Goal: Participate in discussion: Engage in conversation with other users on a specific topic

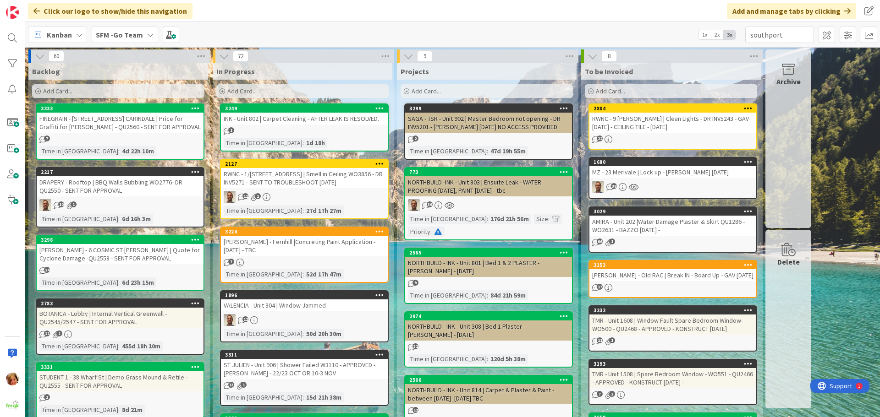
type input "southport"
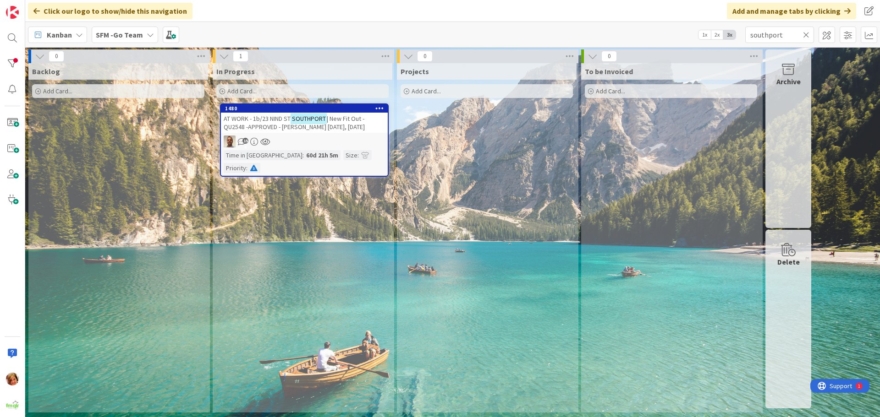
click at [252, 116] on span "AT WORK - 1b/23 NIND ST" at bounding box center [257, 119] width 67 height 8
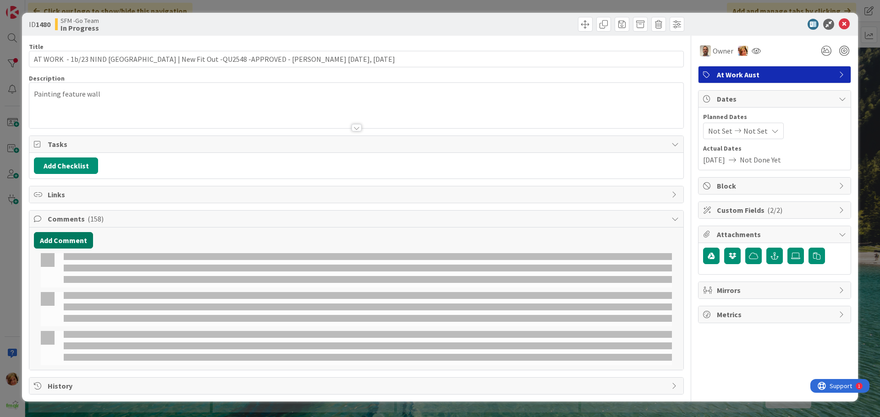
click at [71, 235] on button "Add Comment" at bounding box center [63, 240] width 59 height 16
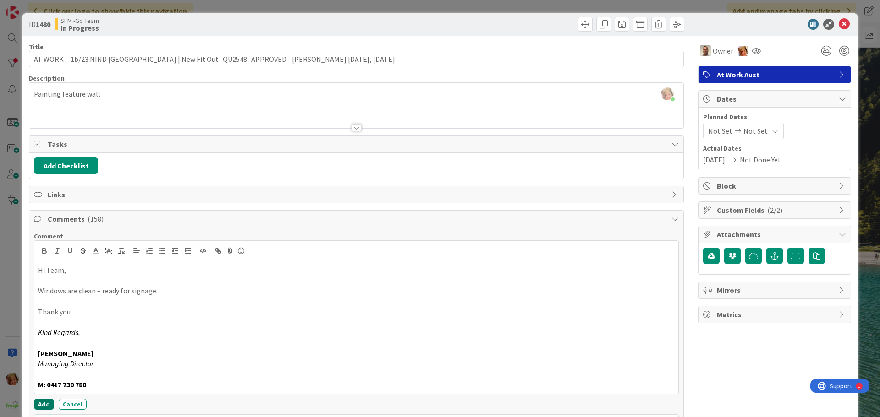
click at [43, 402] on button "Add" at bounding box center [44, 404] width 20 height 11
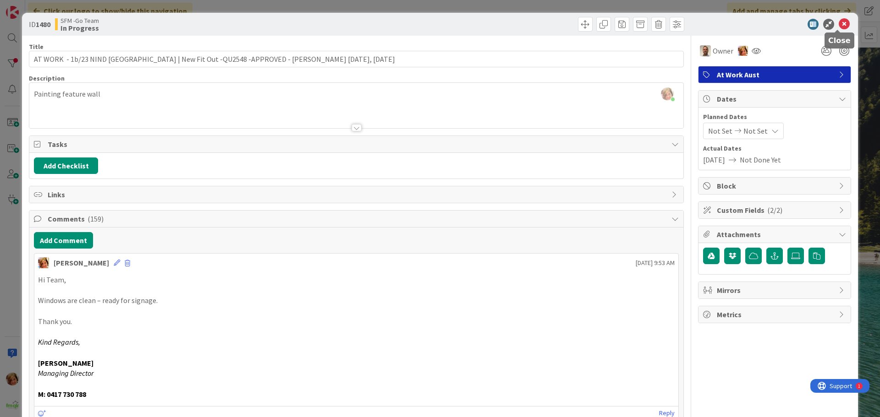
click at [838, 23] on icon at bounding box center [843, 24] width 11 height 11
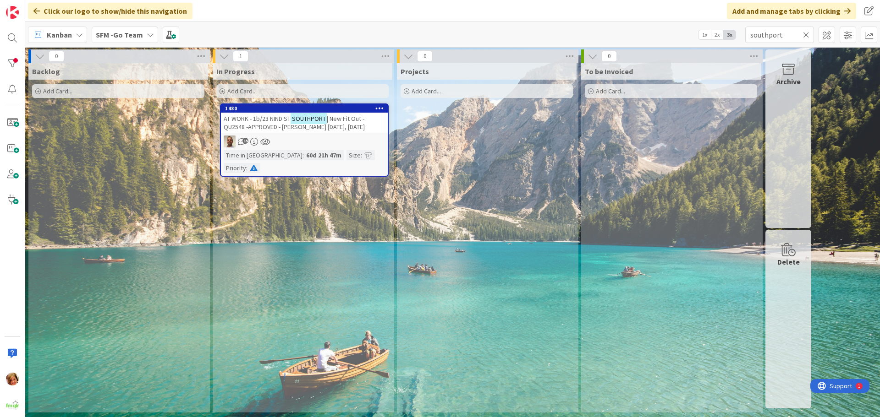
click at [805, 34] on icon at bounding box center [806, 35] width 6 height 8
drag, startPoint x: 805, startPoint y: 34, endPoint x: 799, endPoint y: 34, distance: 6.0
click at [805, 34] on input "text" at bounding box center [779, 35] width 69 height 16
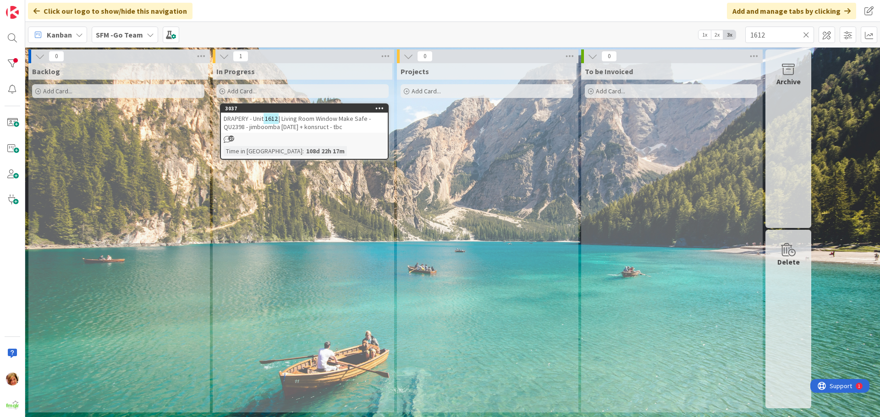
click at [339, 116] on span "| Living Room Window Make Safe - QU2398 - jimboomba [DATE] + konsruct - tbc" at bounding box center [297, 123] width 147 height 16
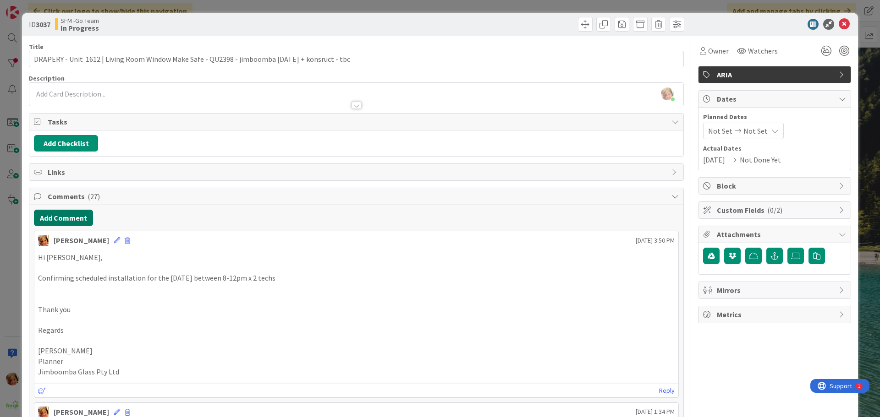
click at [68, 215] on button "Add Comment" at bounding box center [63, 218] width 59 height 16
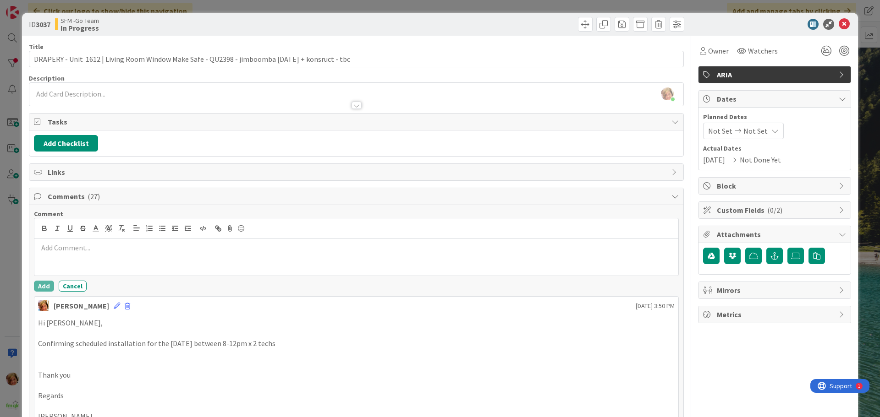
click at [85, 258] on div at bounding box center [356, 257] width 644 height 37
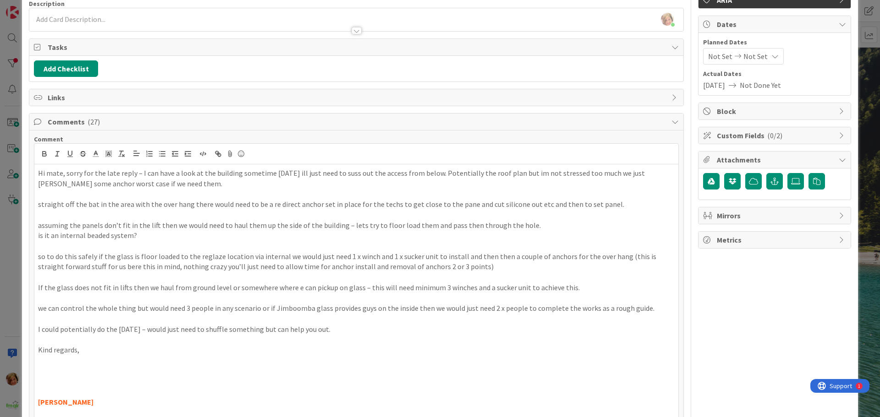
scroll to position [212, 0]
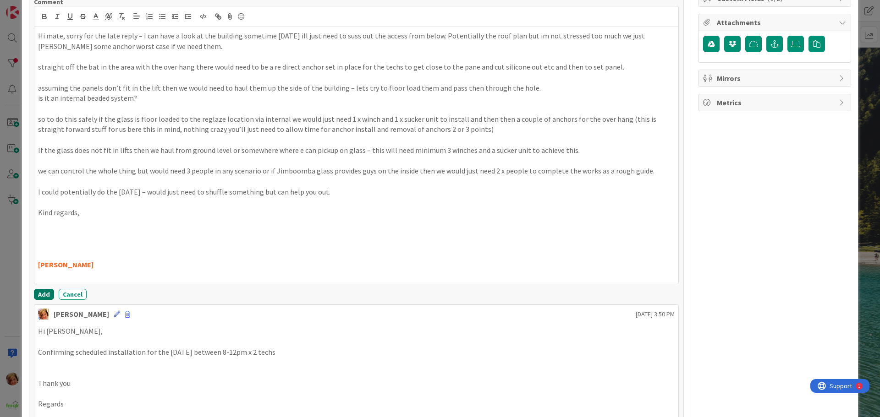
click at [44, 295] on button "Add" at bounding box center [44, 294] width 20 height 11
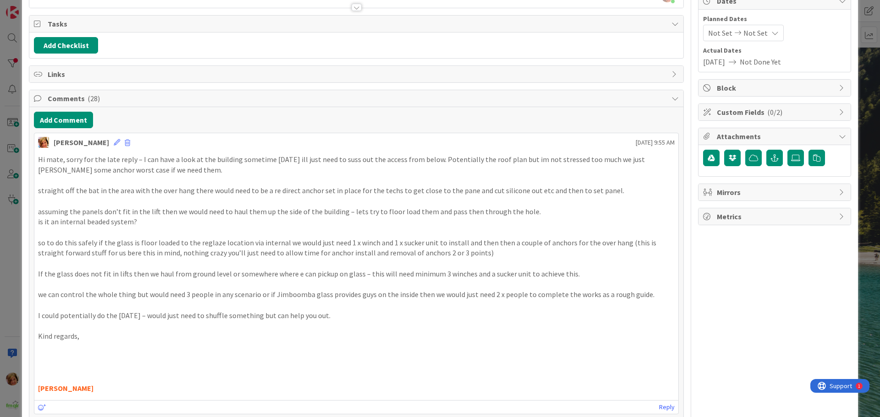
scroll to position [0, 0]
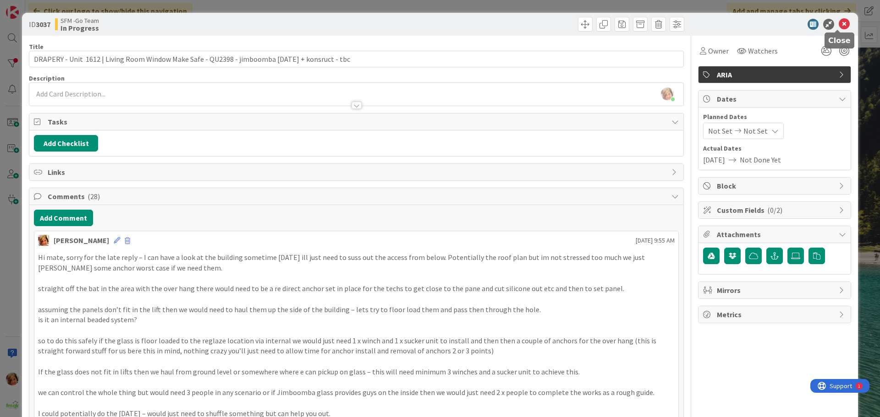
click at [838, 24] on icon at bounding box center [843, 24] width 11 height 11
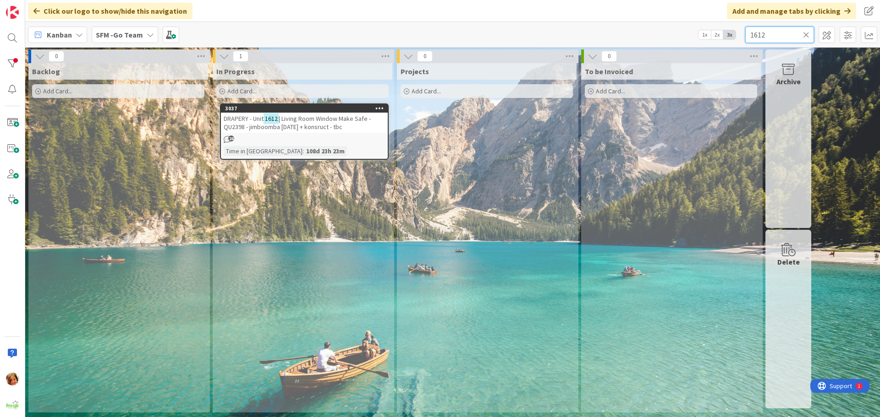
click at [778, 33] on input "1612" at bounding box center [779, 35] width 69 height 16
type input "1"
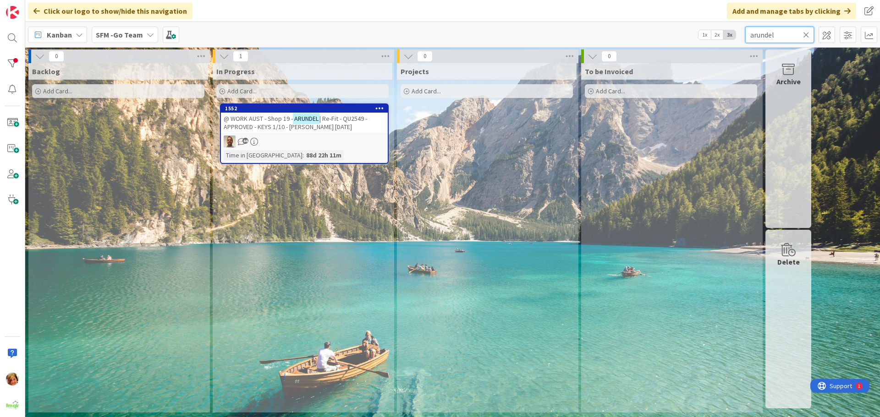
type input "arundel"
click at [257, 120] on span "@ WORK AUST - Shop 19 -" at bounding box center [258, 119] width 69 height 8
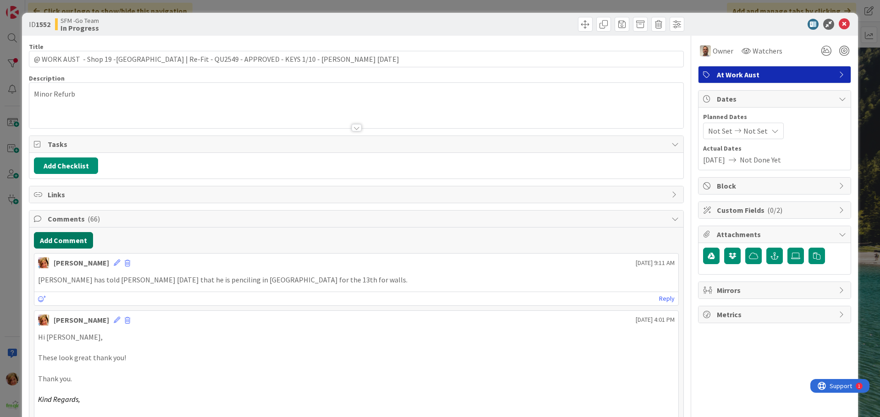
click at [66, 241] on button "Add Comment" at bounding box center [63, 240] width 59 height 16
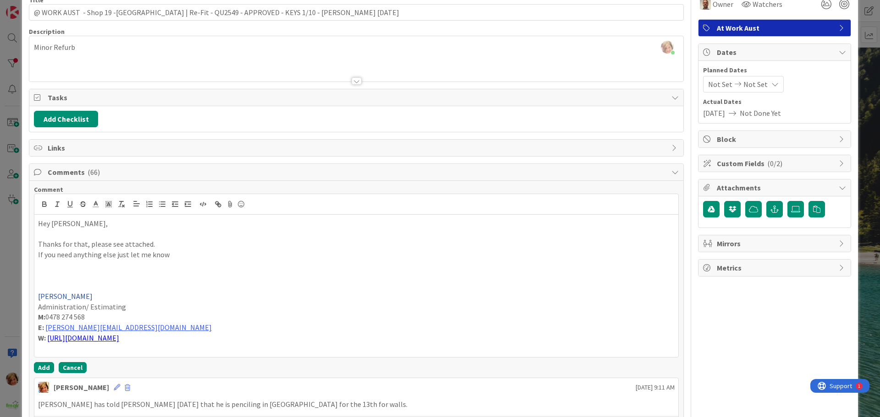
scroll to position [92, 0]
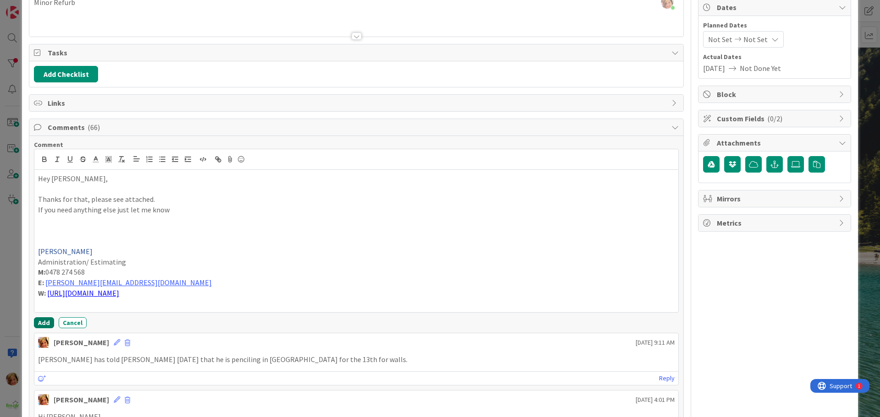
click at [44, 322] on button "Add" at bounding box center [44, 322] width 20 height 11
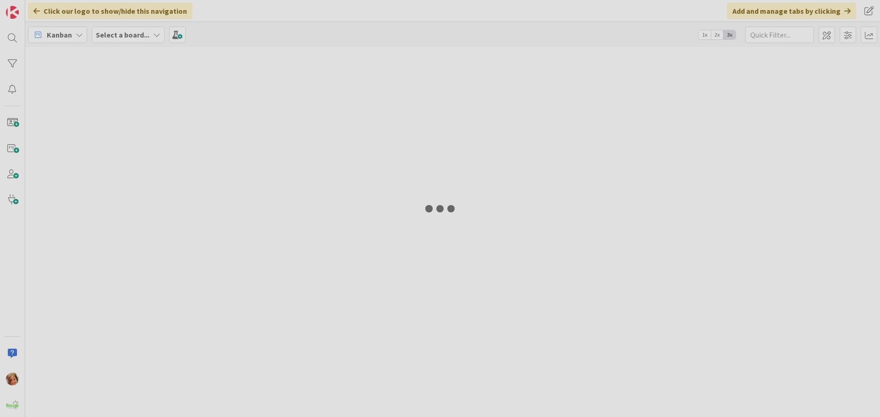
type input "arundel"
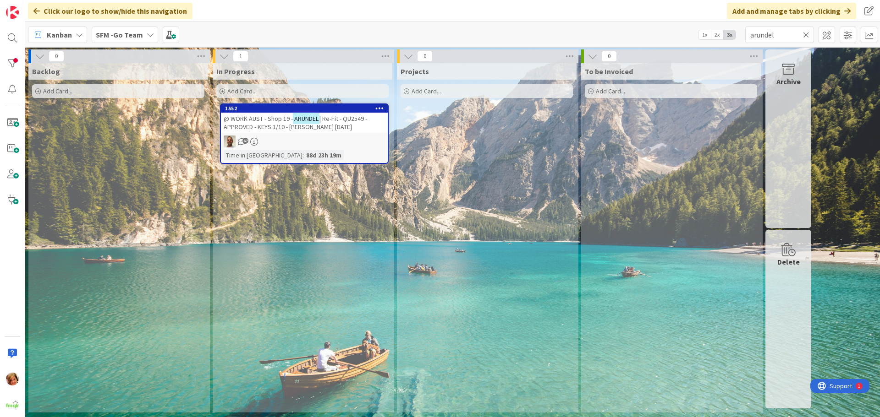
click at [805, 33] on icon at bounding box center [806, 35] width 6 height 8
click at [805, 33] on input "text" at bounding box center [779, 35] width 69 height 16
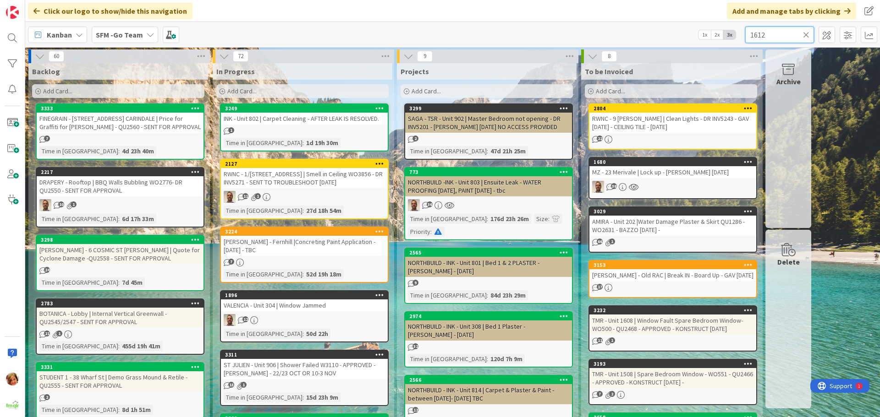
type input "1612"
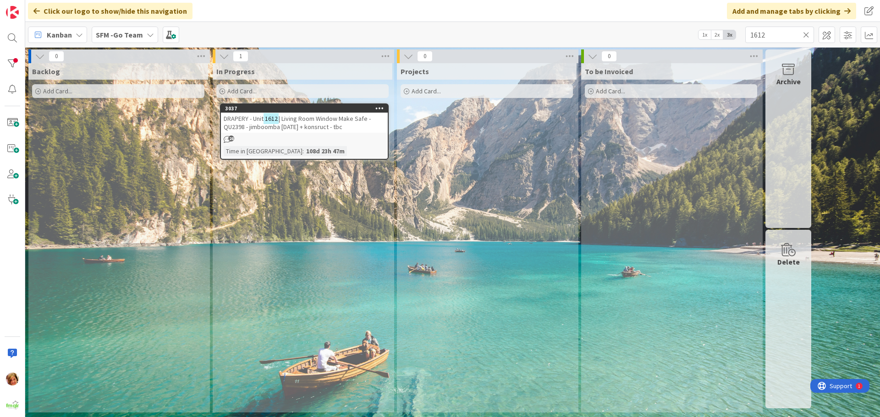
click at [317, 123] on span "| Living Room Window Make Safe - QU2398 - jimboomba [DATE] + konsruct - tbc" at bounding box center [297, 123] width 147 height 16
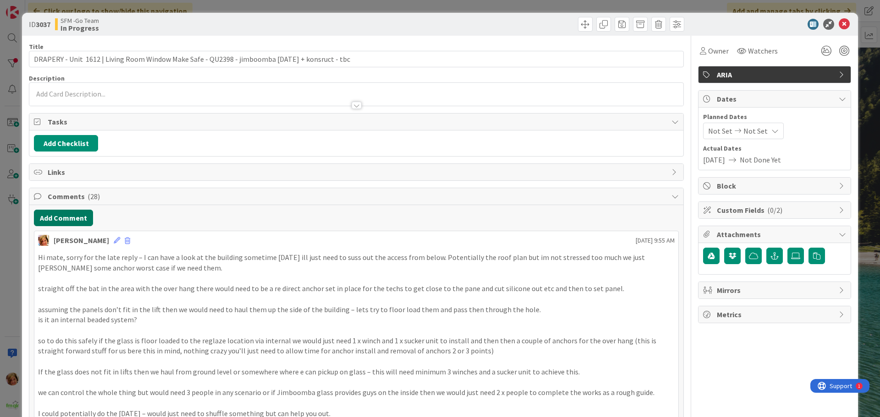
click at [60, 218] on button "Add Comment" at bounding box center [63, 218] width 59 height 16
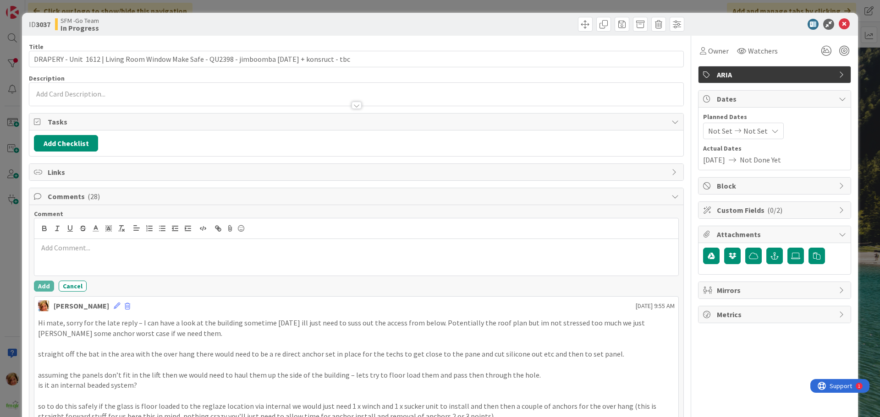
click at [89, 244] on p at bounding box center [356, 248] width 636 height 11
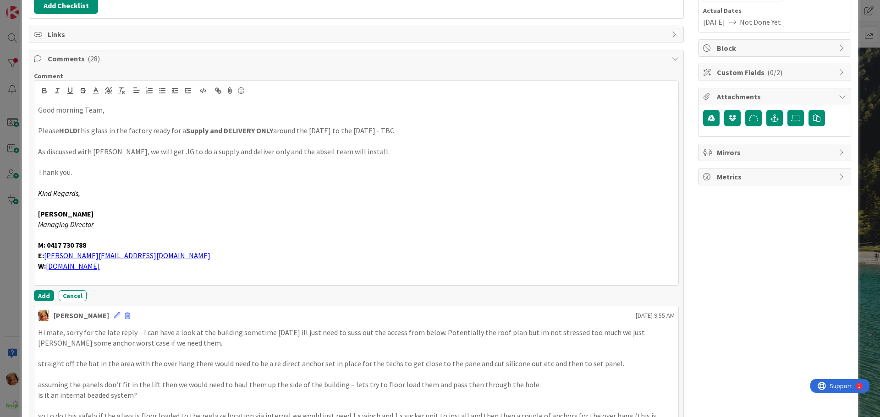
scroll to position [139, 0]
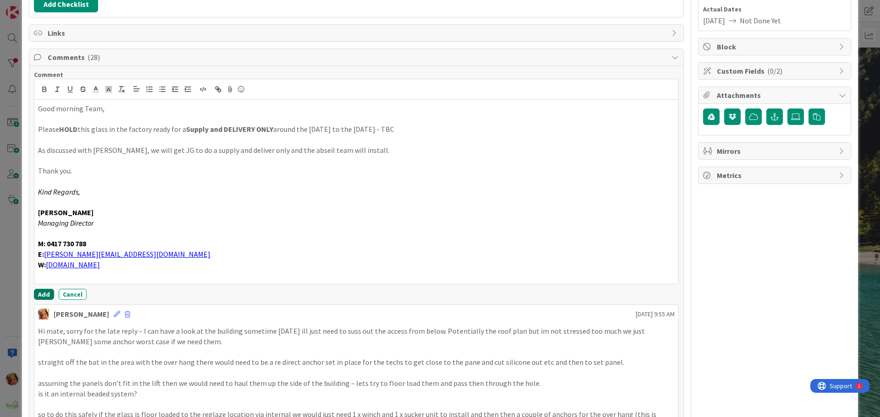
click at [39, 294] on button "Add" at bounding box center [44, 294] width 20 height 11
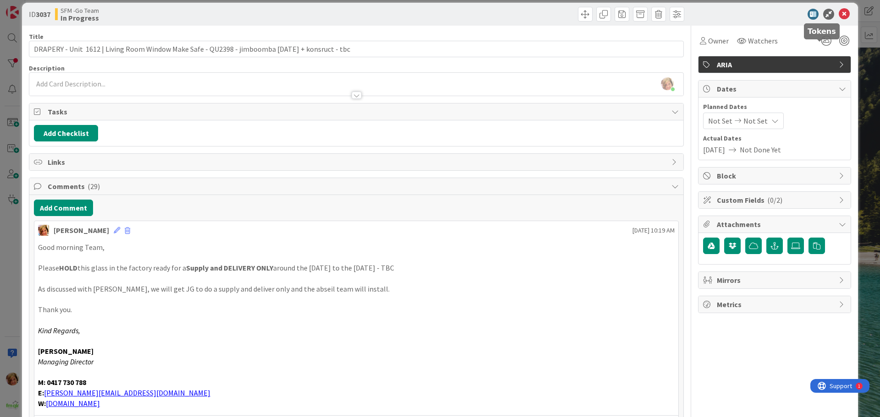
scroll to position [0, 0]
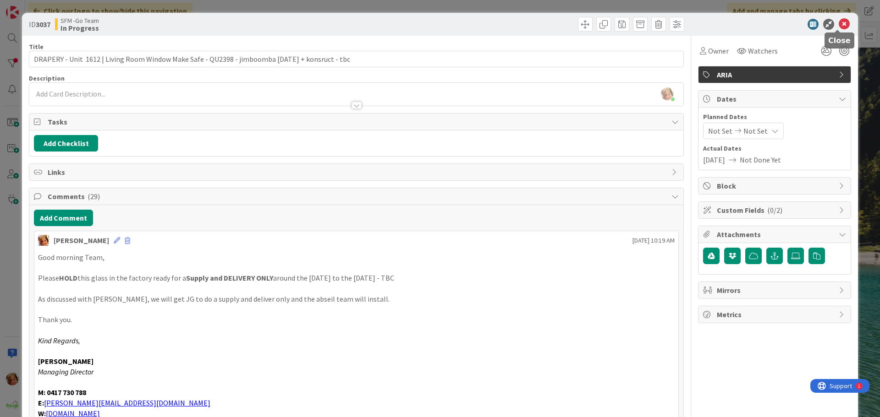
drag, startPoint x: 840, startPoint y: 23, endPoint x: 821, endPoint y: 28, distance: 19.6
click at [840, 23] on icon at bounding box center [843, 24] width 11 height 11
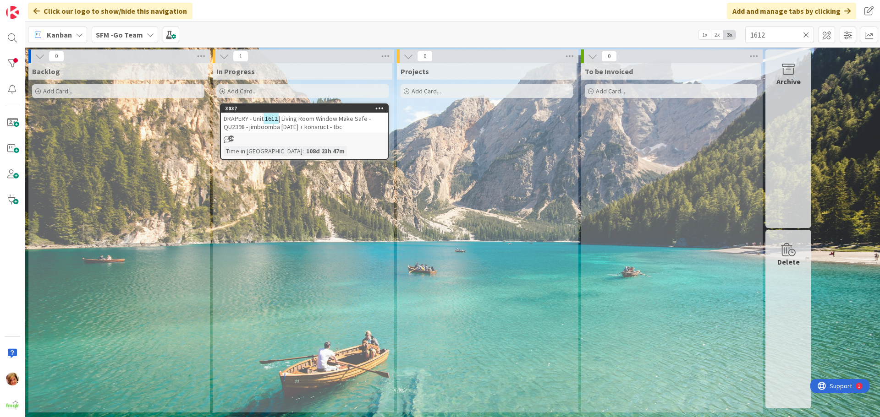
click at [805, 33] on icon at bounding box center [806, 35] width 6 height 8
click at [805, 33] on input "text" at bounding box center [779, 35] width 69 height 16
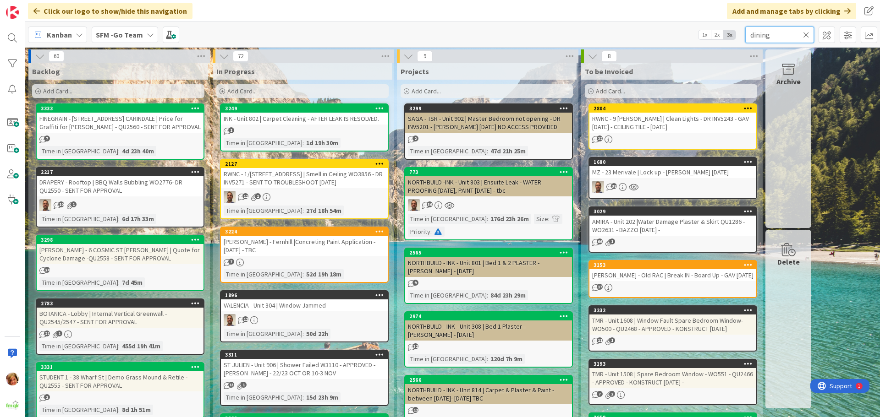
type input "dining"
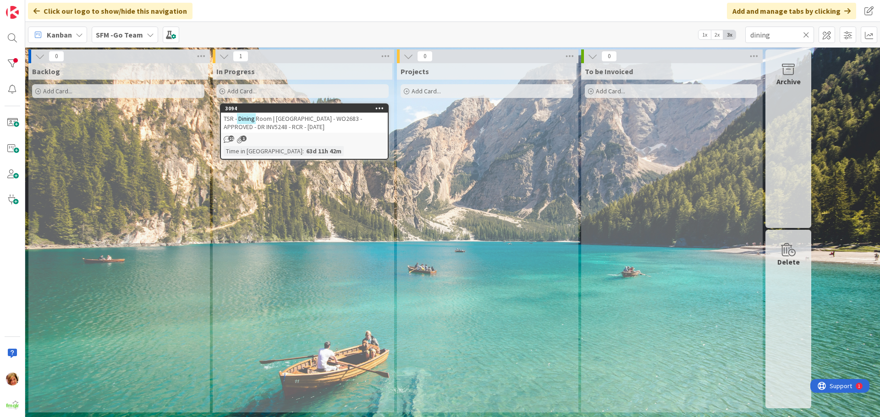
drag, startPoint x: 805, startPoint y: 33, endPoint x: 674, endPoint y: 52, distance: 132.4
drag, startPoint x: 674, startPoint y: 52, endPoint x: 327, endPoint y: 120, distance: 354.3
click at [327, 120] on span "Room | [GEOGRAPHIC_DATA] - WO2683 - APPROVED - DR INV5248 - RCR - [DATE]" at bounding box center [293, 123] width 138 height 16
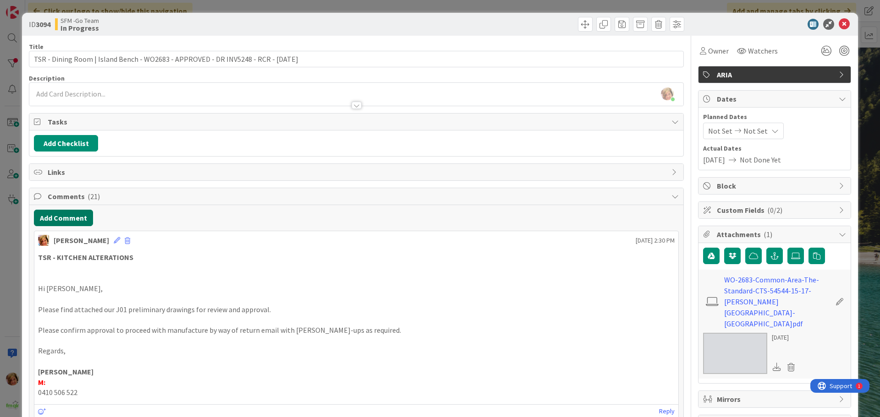
click at [77, 215] on button "Add Comment" at bounding box center [63, 218] width 59 height 16
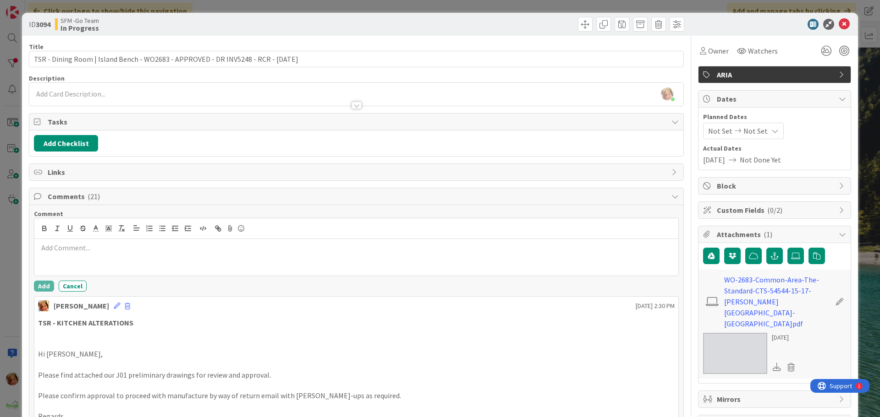
click at [92, 245] on p at bounding box center [356, 248] width 636 height 11
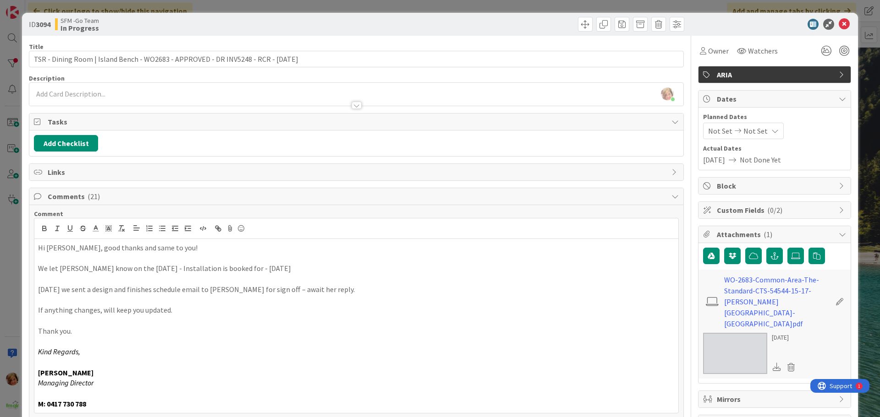
scroll to position [183, 0]
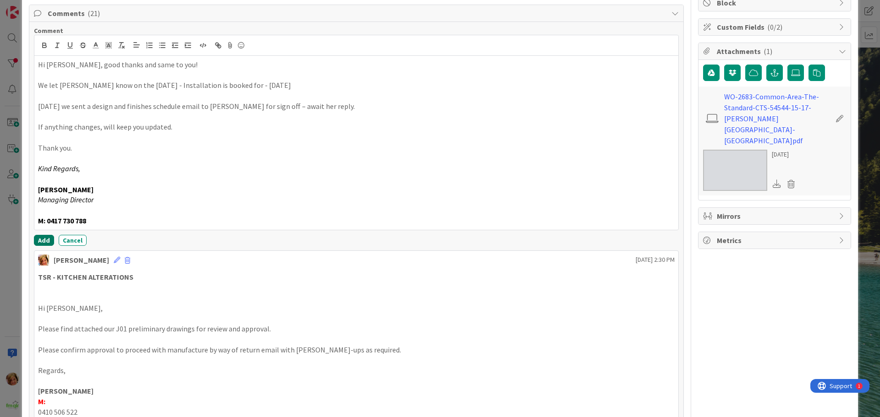
click at [43, 239] on button "Add" at bounding box center [44, 240] width 20 height 11
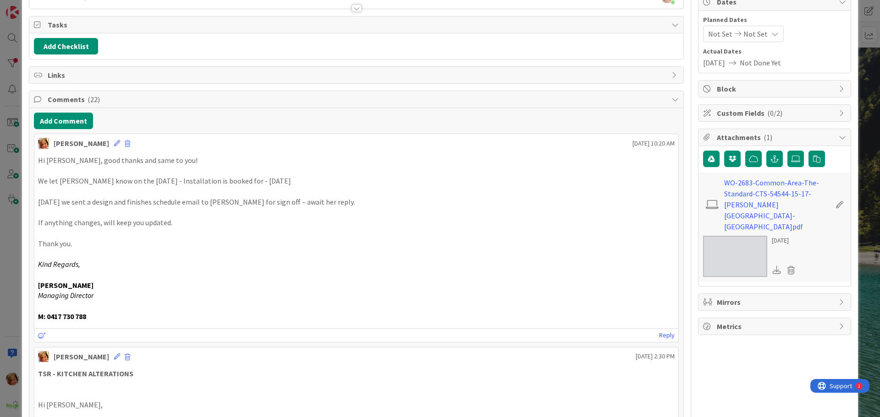
scroll to position [0, 0]
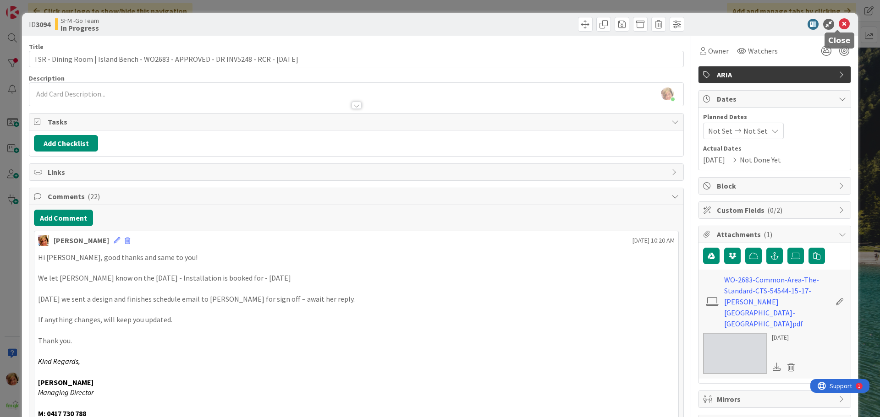
click at [838, 24] on icon at bounding box center [843, 24] width 11 height 11
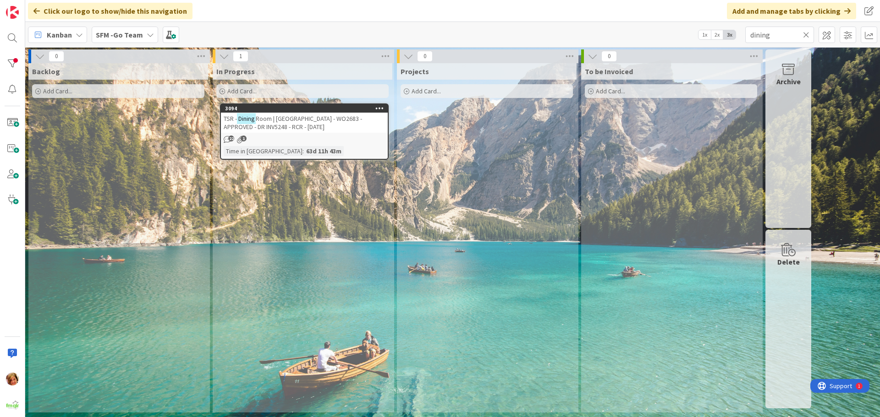
click at [808, 33] on icon at bounding box center [806, 35] width 6 height 8
click at [804, 33] on input "text" at bounding box center [779, 35] width 69 height 16
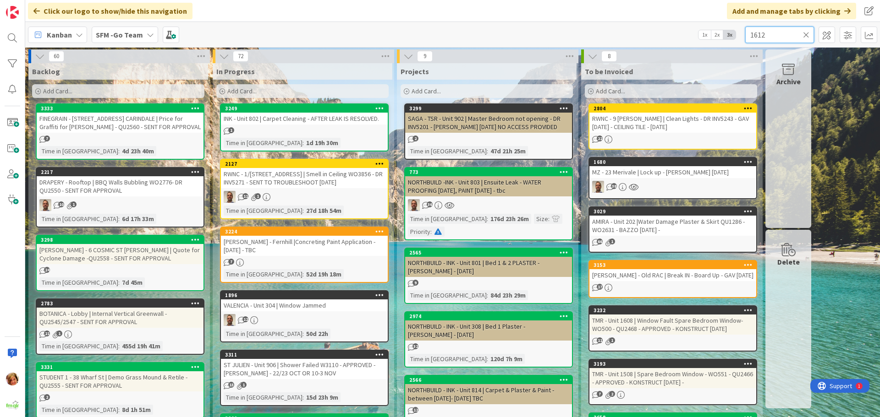
type input "1612"
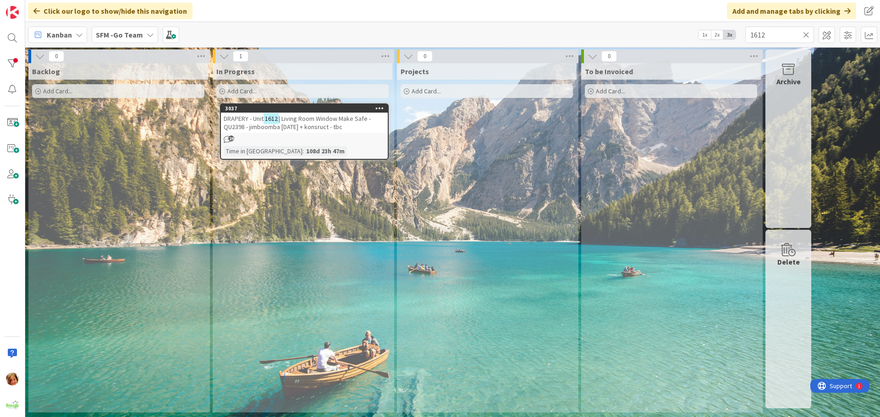
click at [310, 120] on span "| Living Room Window Make Safe - QU2398 - jimboomba [DATE] + konsruct - tbc" at bounding box center [297, 123] width 147 height 16
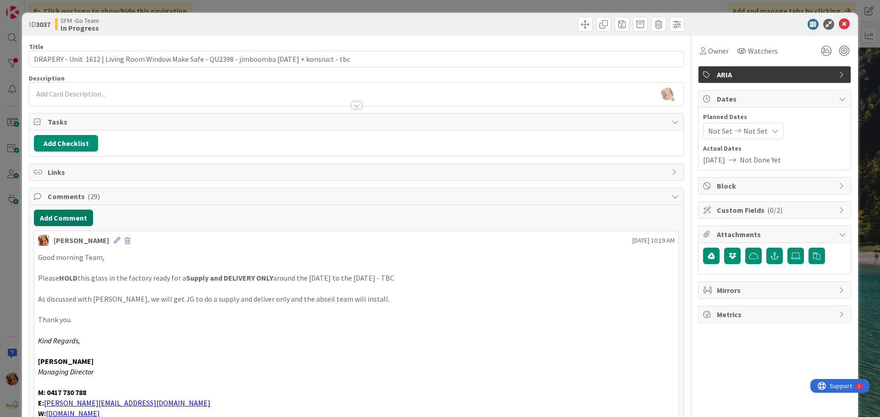
click at [65, 217] on button "Add Comment" at bounding box center [63, 218] width 59 height 16
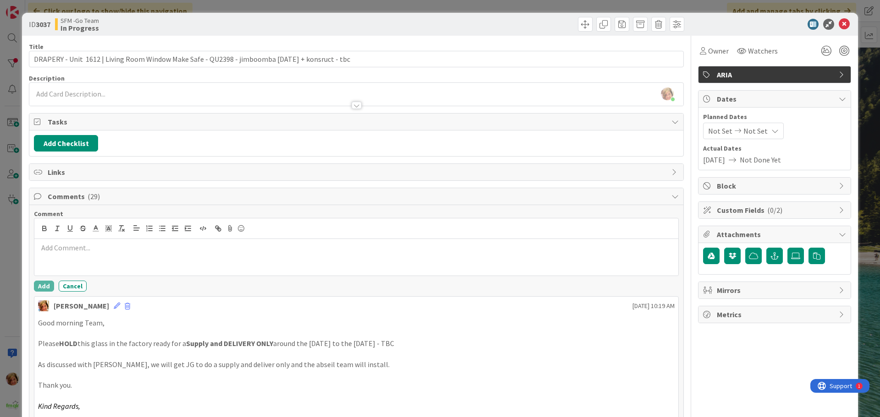
click at [100, 256] on div at bounding box center [356, 257] width 644 height 37
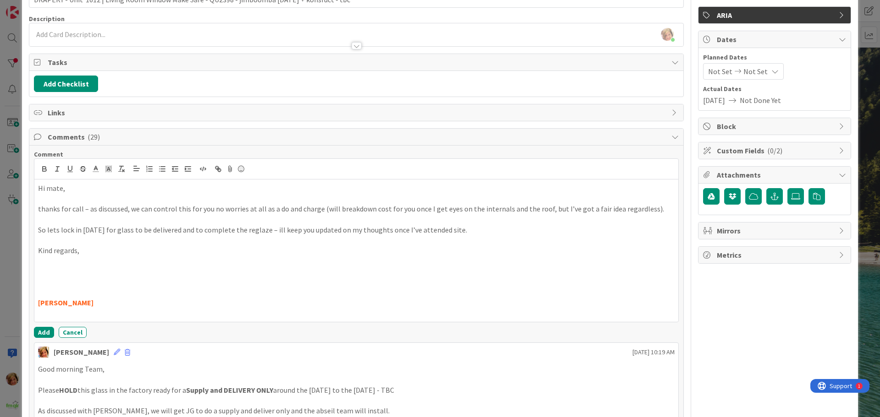
scroll to position [183, 0]
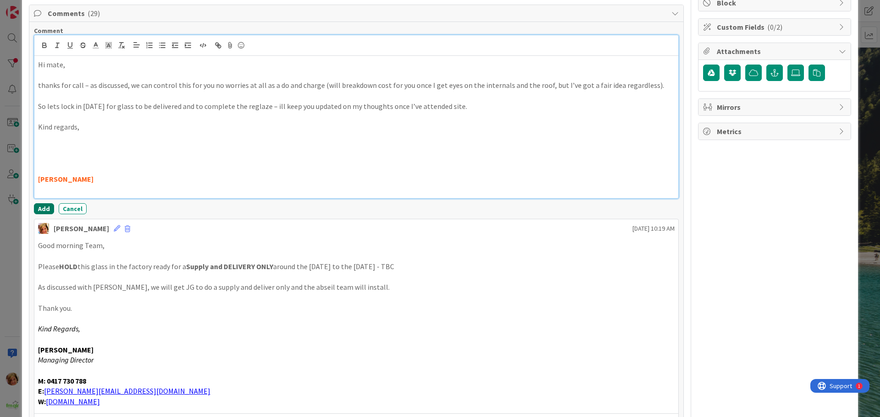
click at [39, 207] on button "Add" at bounding box center [44, 208] width 20 height 11
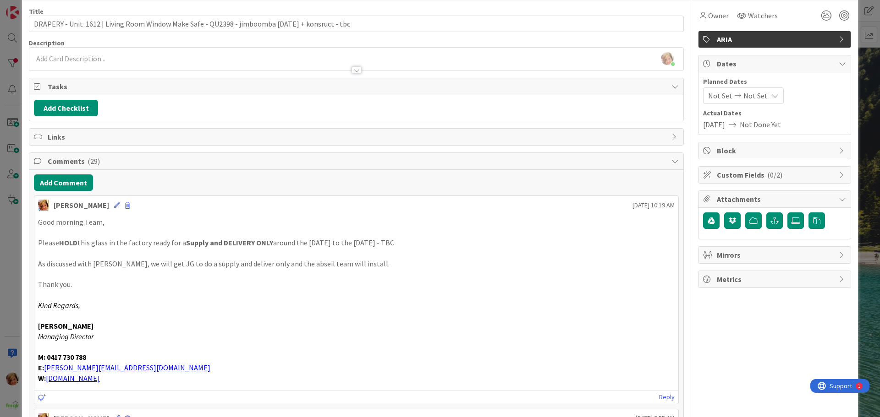
scroll to position [0, 0]
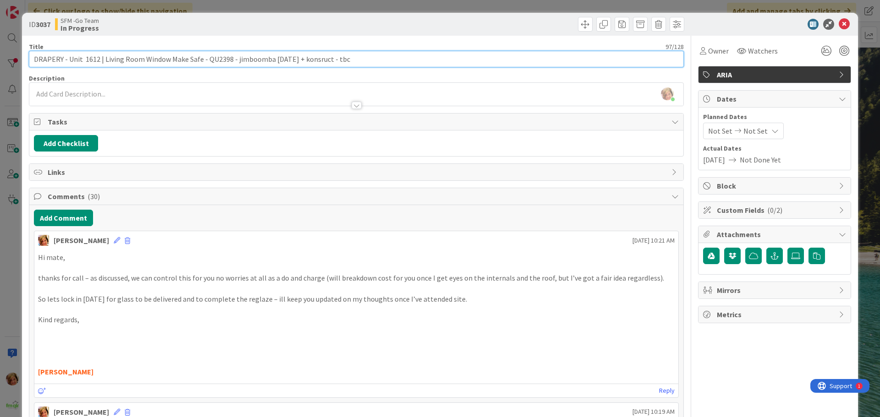
click at [361, 60] on input "DRAPERY - Unit 1612 | Living Room Window Make Safe - QU2398 - jimboomba [DATE] …" at bounding box center [356, 59] width 655 height 16
drag, startPoint x: 354, startPoint y: 60, endPoint x: 258, endPoint y: 58, distance: 95.3
click at [270, 59] on input "DRAPERY - Unit 1612 | Living Room Window Make Safe - QU2398 - jimboomba [DATE] …" at bounding box center [356, 59] width 655 height 16
type input "DRAPERY - Unit 1612 | Living Room Window Make Safe - QU2398 - jimboomba [DATE],…"
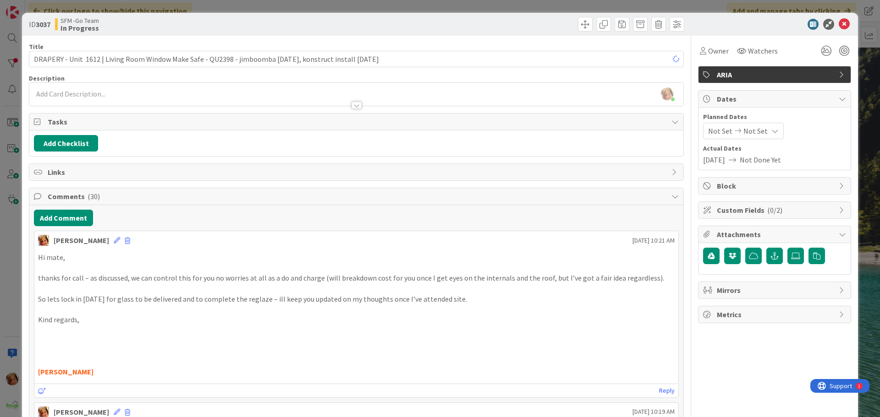
click at [498, 35] on div "ID 3037 SFM -Go Team In Progress" at bounding box center [440, 24] width 836 height 23
click at [838, 23] on icon at bounding box center [843, 24] width 11 height 11
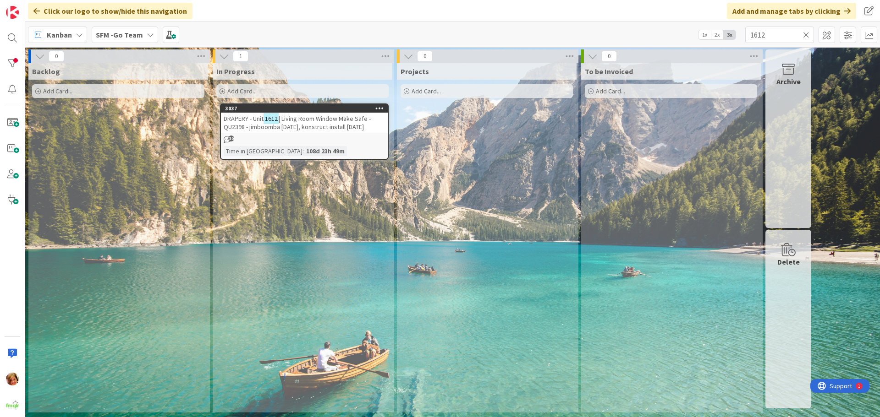
click at [319, 115] on span "| Living Room Window Make Safe - QU2398 - jimboomba [DATE], konstruct install […" at bounding box center [297, 123] width 147 height 16
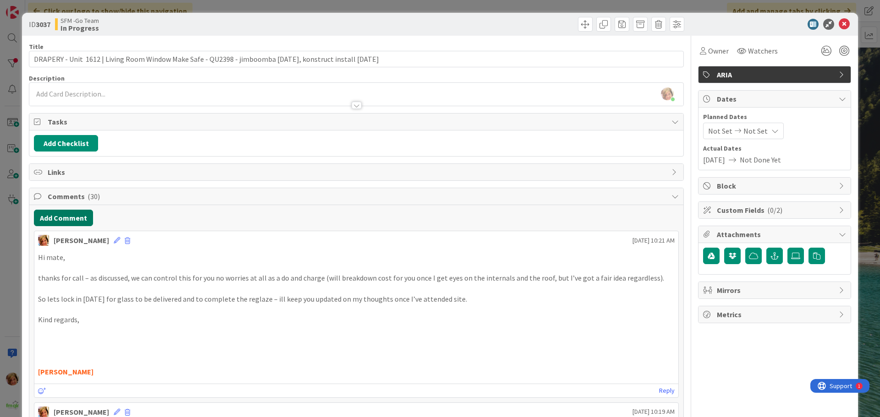
click at [71, 221] on button "Add Comment" at bounding box center [63, 218] width 59 height 16
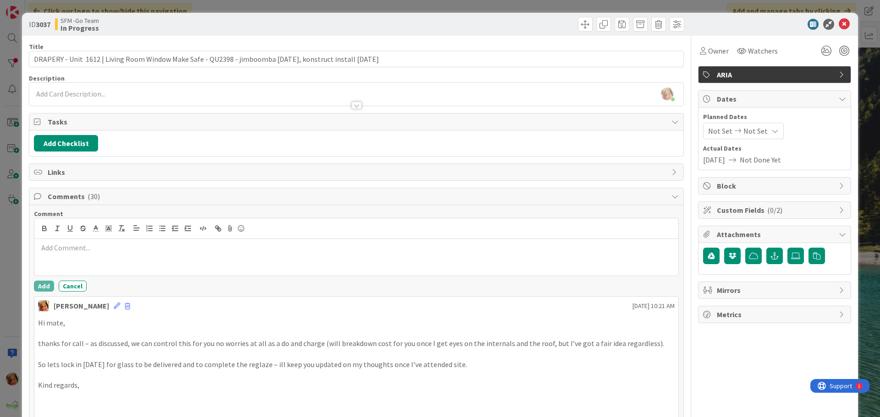
click at [95, 248] on p at bounding box center [356, 248] width 636 height 11
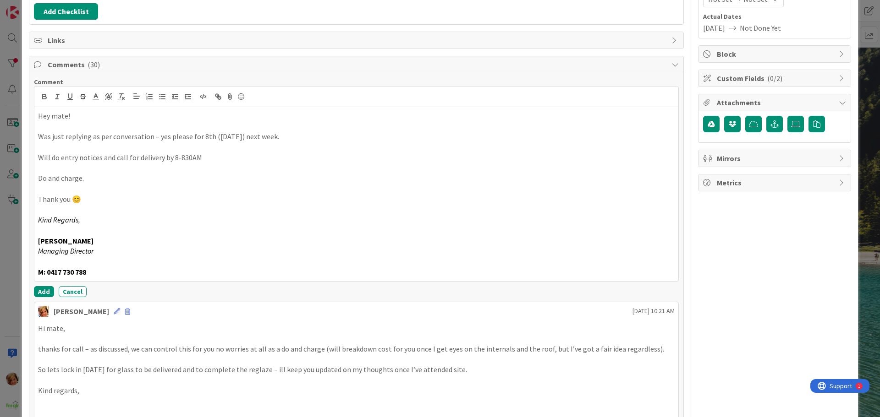
scroll to position [137, 0]
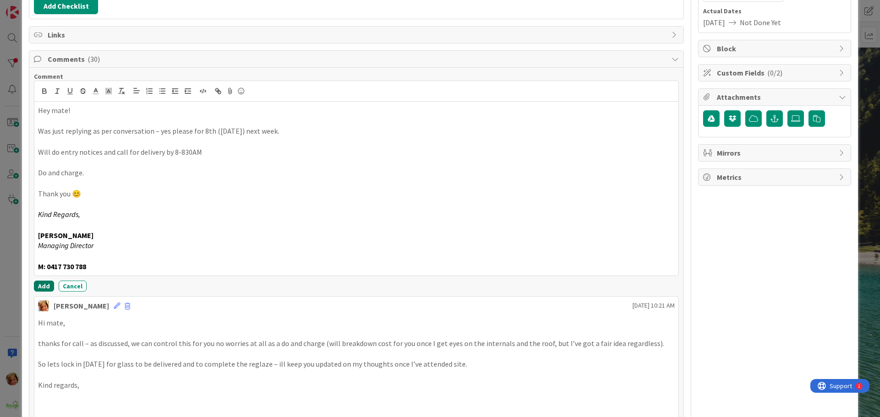
click at [38, 286] on button "Add" at bounding box center [44, 286] width 20 height 11
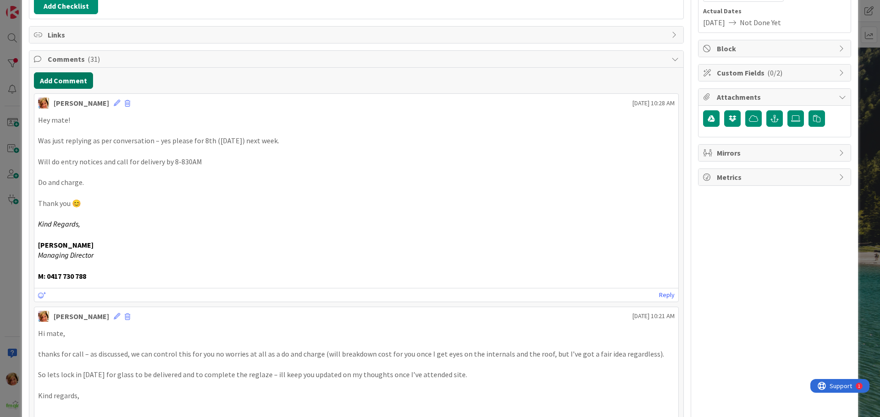
click at [60, 77] on button "Add Comment" at bounding box center [63, 80] width 59 height 16
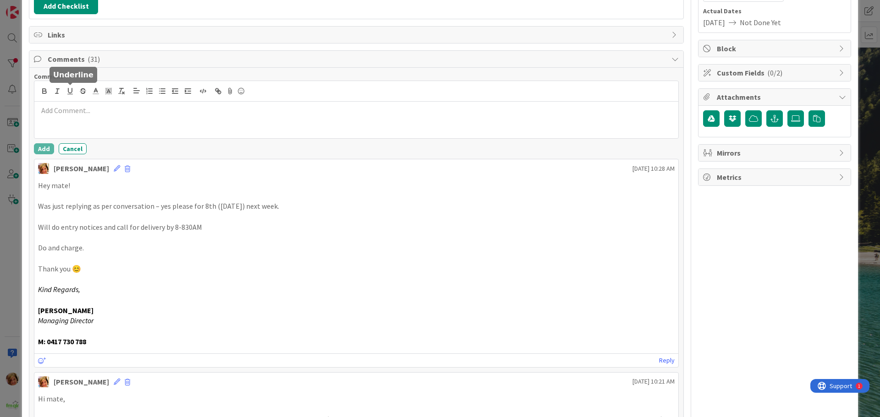
click at [91, 114] on p at bounding box center [356, 110] width 636 height 11
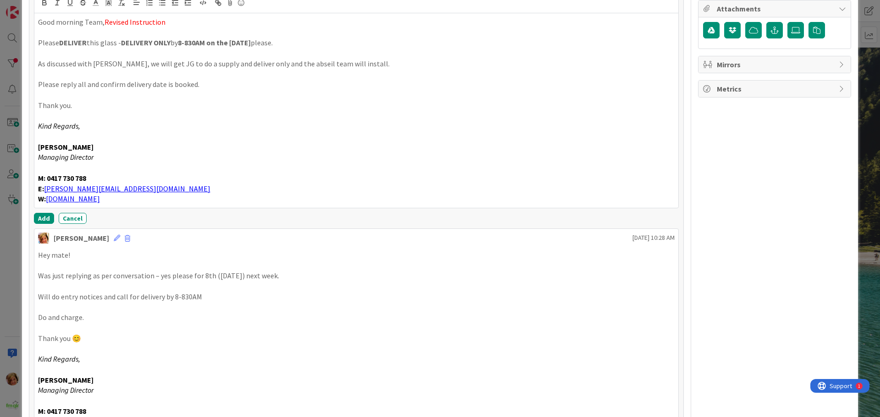
scroll to position [229, 0]
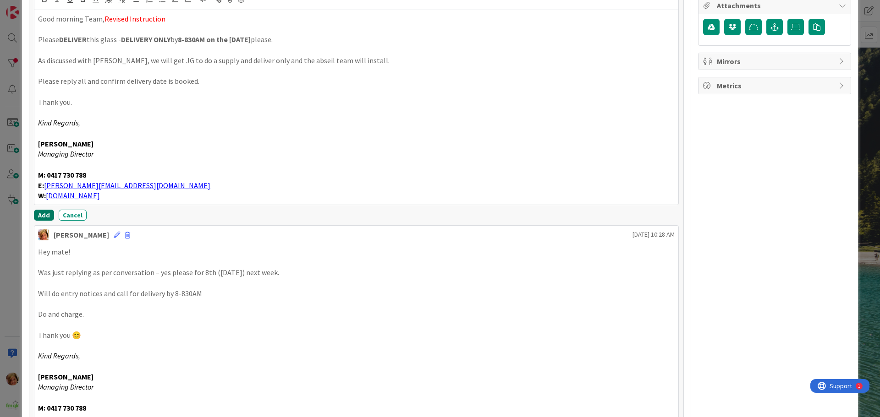
click at [45, 212] on button "Add" at bounding box center [44, 215] width 20 height 11
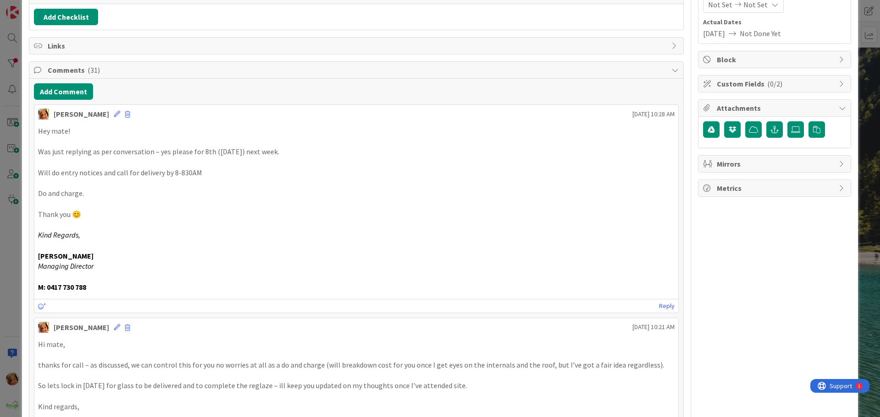
scroll to position [0, 0]
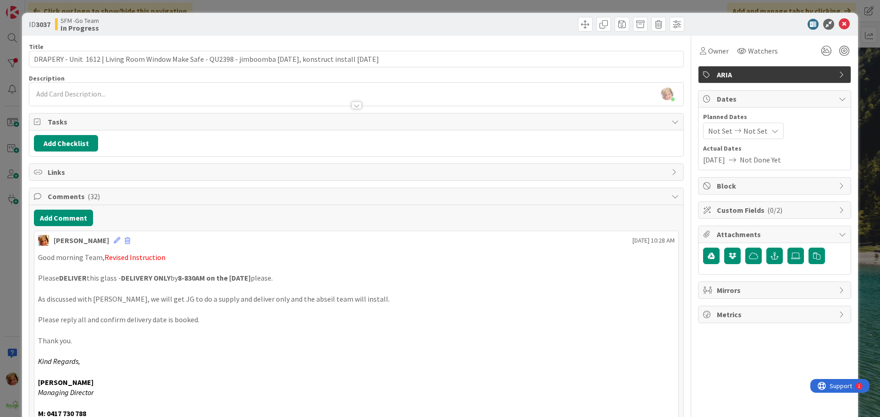
click at [412, 23] on div at bounding box center [521, 24] width 325 height 15
click at [838, 24] on icon at bounding box center [843, 24] width 11 height 11
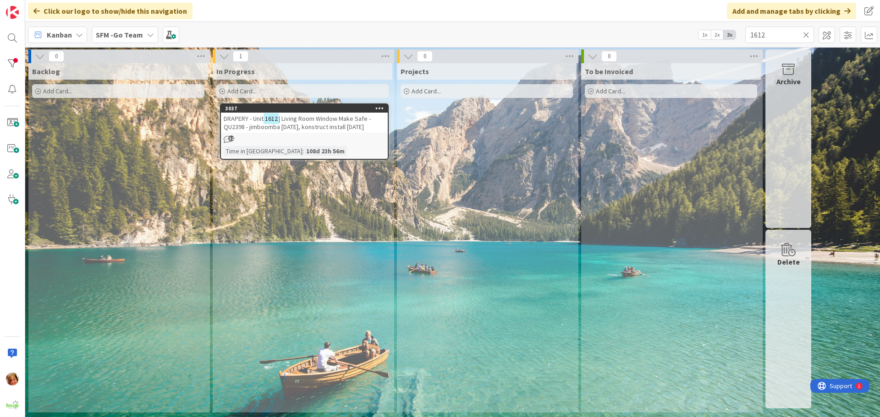
click at [806, 34] on icon at bounding box center [806, 35] width 6 height 8
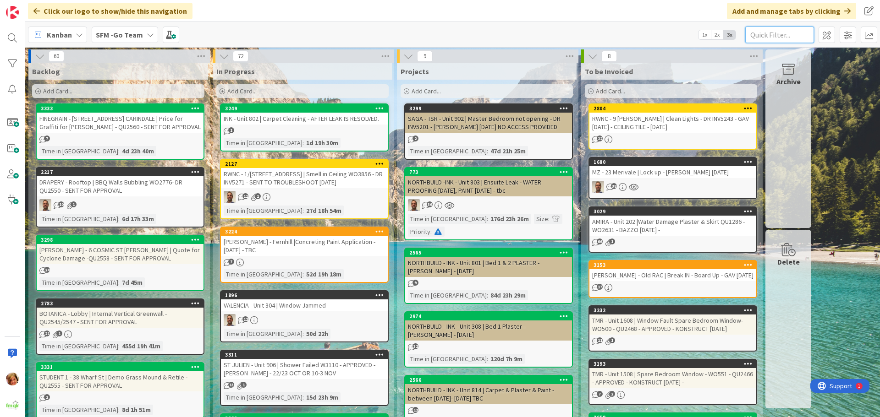
click at [800, 37] on input "text" at bounding box center [779, 35] width 69 height 16
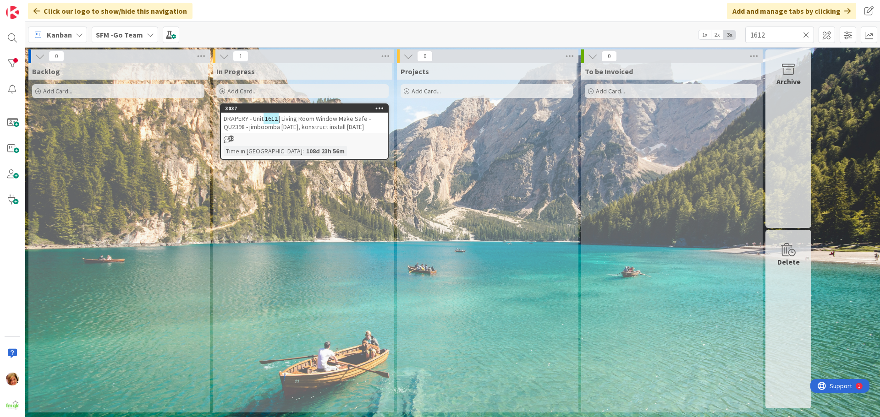
click at [303, 119] on span "| Living Room Window Make Safe - QU2398 - jimboomba [DATE], konstruct install […" at bounding box center [297, 123] width 147 height 16
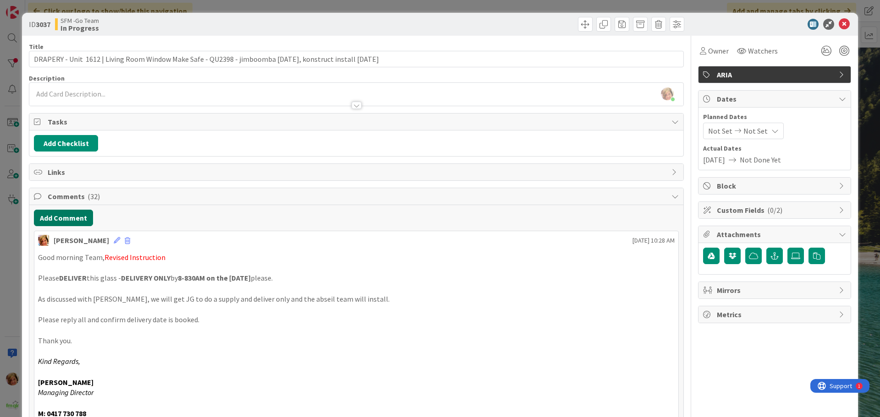
click at [71, 219] on button "Add Comment" at bounding box center [63, 218] width 59 height 16
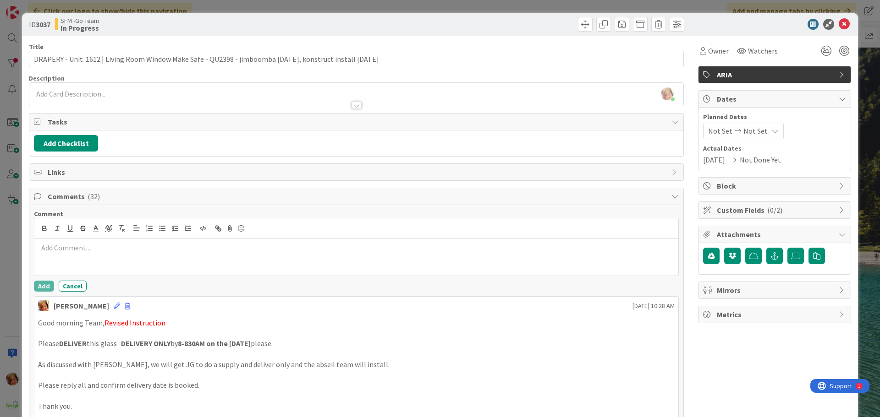
click at [101, 256] on div at bounding box center [356, 257] width 644 height 37
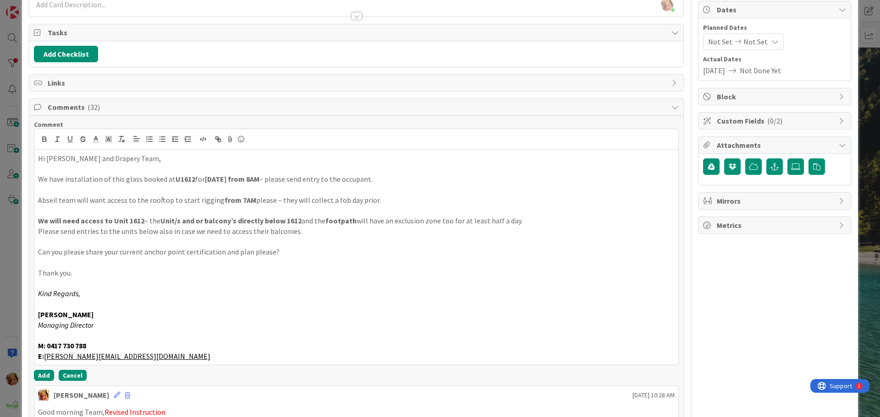
scroll to position [170, 0]
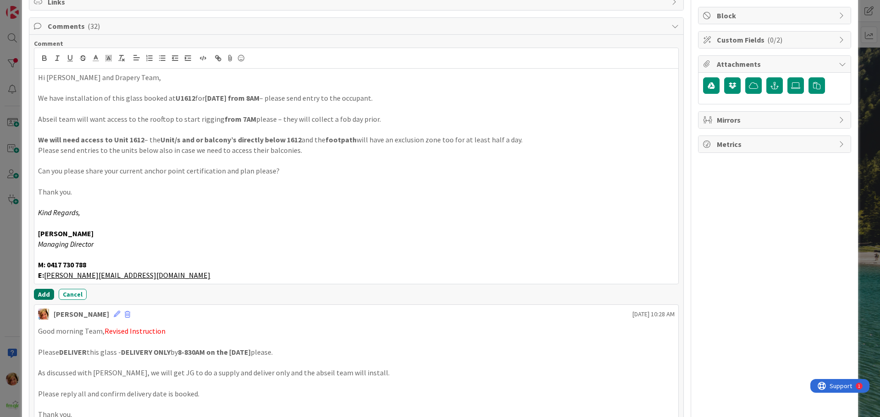
click at [44, 293] on button "Add" at bounding box center [44, 294] width 20 height 11
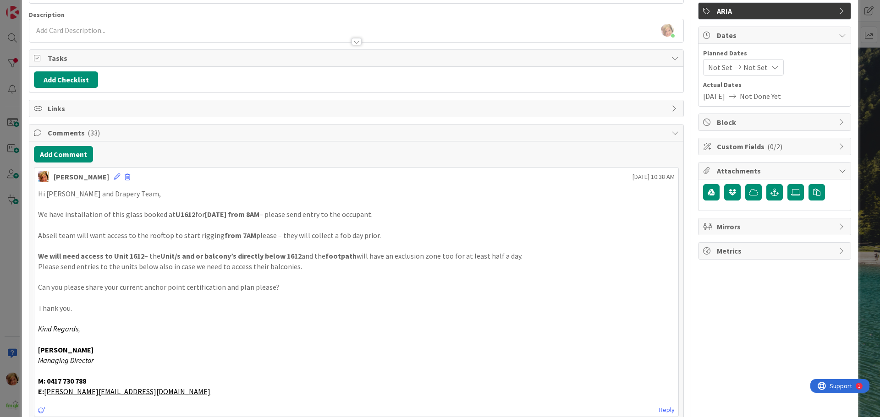
scroll to position [0, 0]
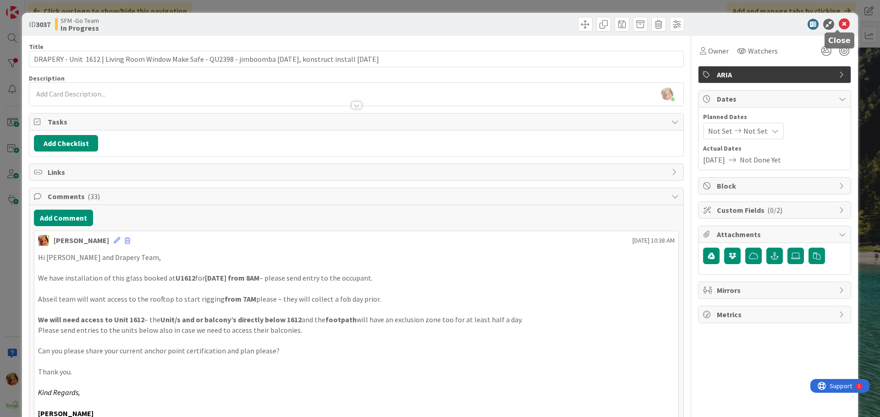
drag, startPoint x: 838, startPoint y: 22, endPoint x: 821, endPoint y: 29, distance: 19.3
click at [838, 22] on icon at bounding box center [843, 24] width 11 height 11
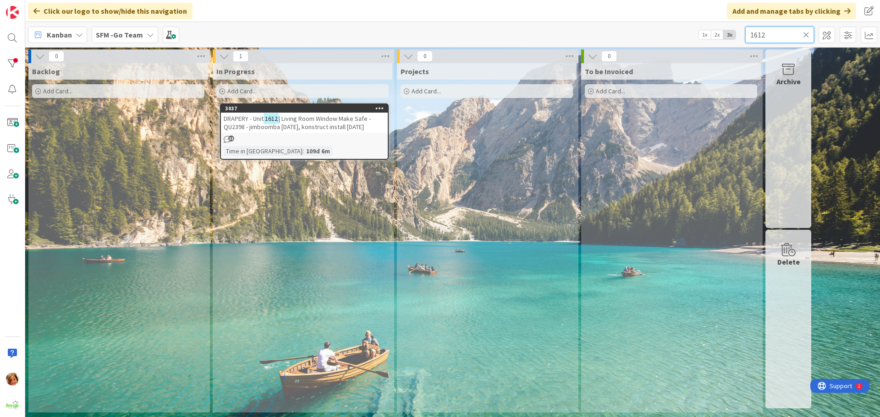
click at [774, 36] on input "1612" at bounding box center [779, 35] width 69 height 16
type input "1"
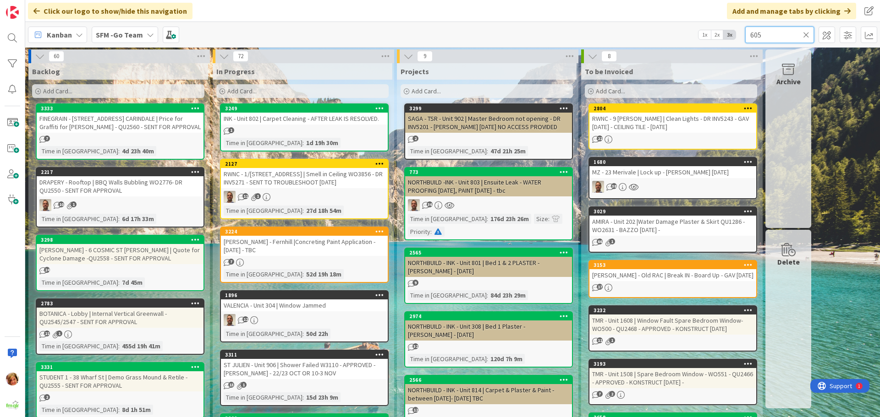
type input "605"
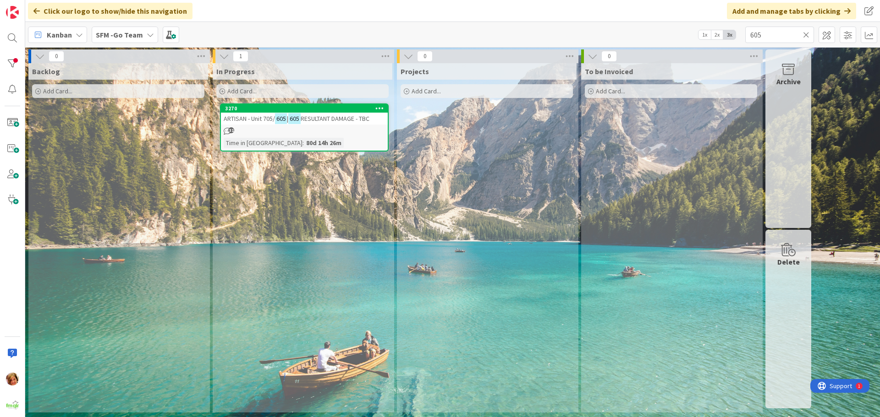
click at [350, 117] on span "RESULTANT DAMAGE - TBC" at bounding box center [335, 119] width 69 height 8
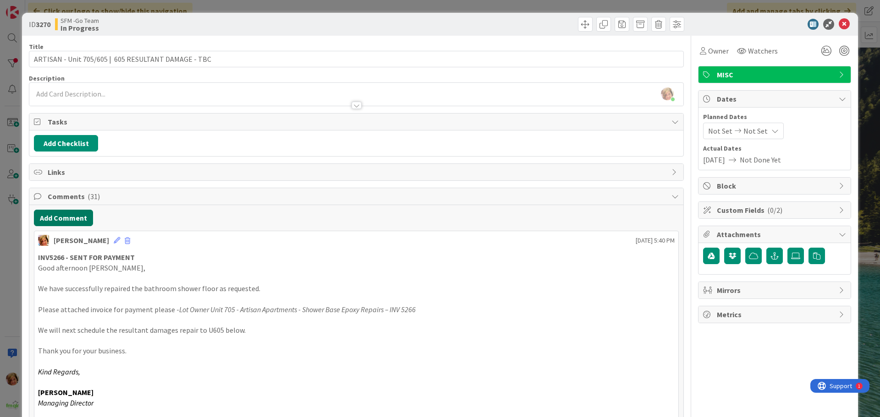
click at [70, 215] on button "Add Comment" at bounding box center [63, 218] width 59 height 16
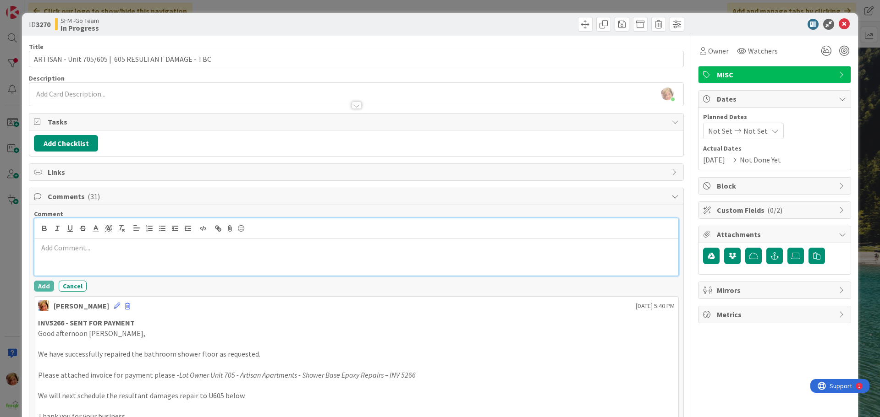
click at [68, 253] on div at bounding box center [356, 257] width 644 height 37
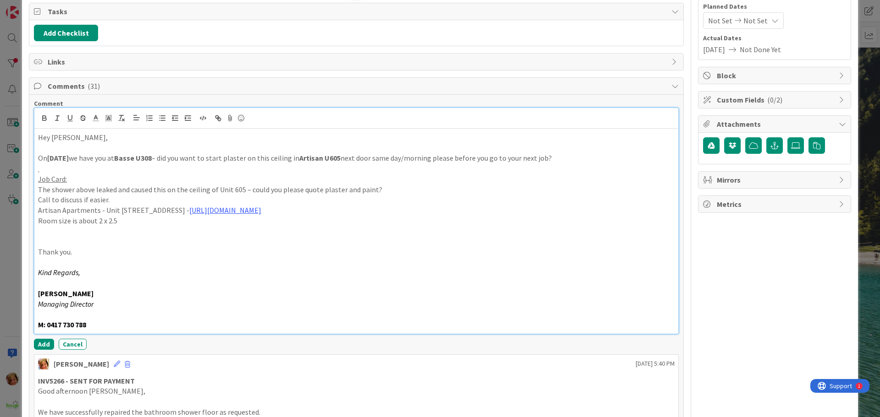
scroll to position [114, 0]
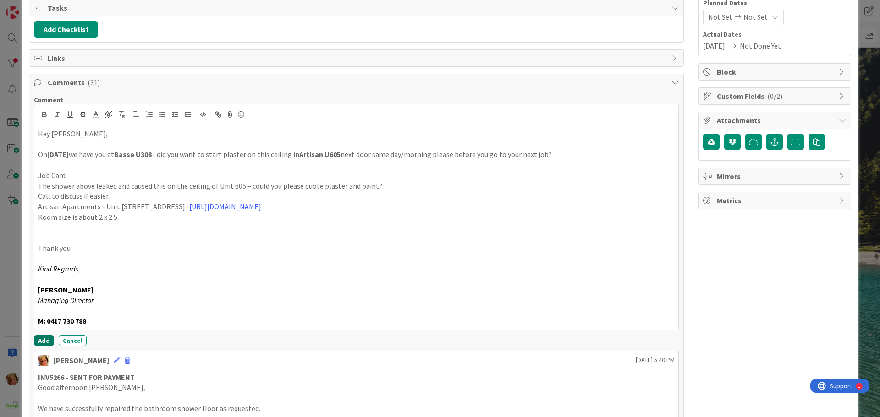
click at [42, 338] on button "Add" at bounding box center [44, 340] width 20 height 11
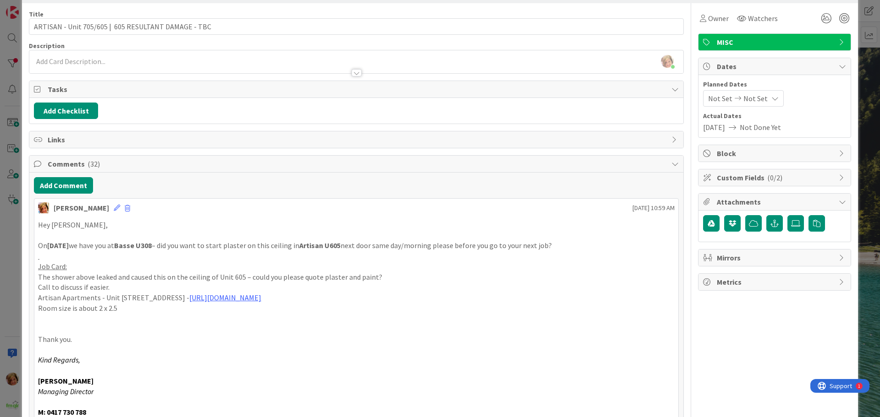
scroll to position [0, 0]
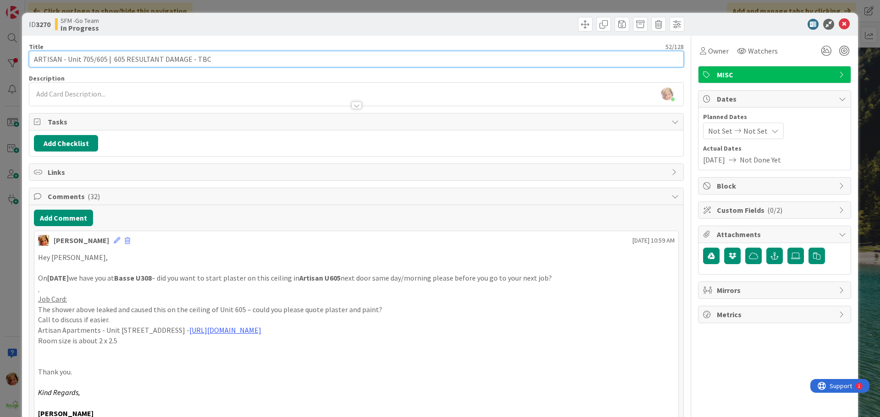
click at [219, 60] on input "ARTISAN - Unit 705/605 | 605 RESULTANT DAMAGE - TBC" at bounding box center [356, 59] width 655 height 16
type input "ARTISAN - Unit 705/605 | 605 RESULTANT DAMAGE - [PERSON_NAME] [DATE] - TBC"
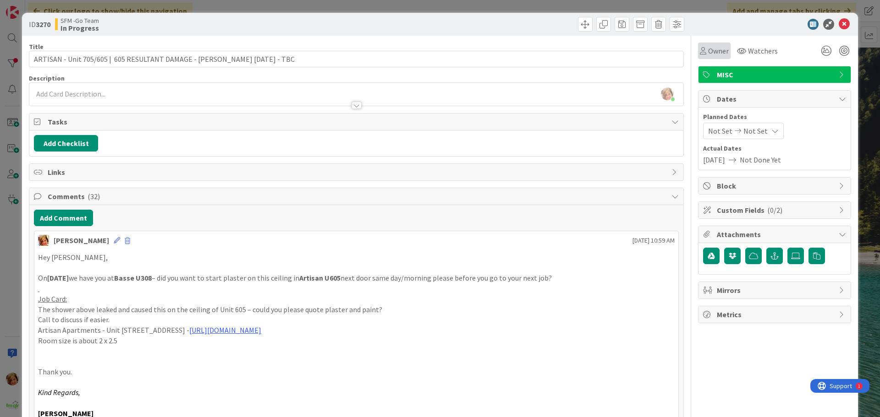
drag, startPoint x: 543, startPoint y: 27, endPoint x: 706, endPoint y: 54, distance: 164.5
click at [544, 27] on div at bounding box center [521, 24] width 325 height 15
click at [838, 25] on icon at bounding box center [843, 24] width 11 height 11
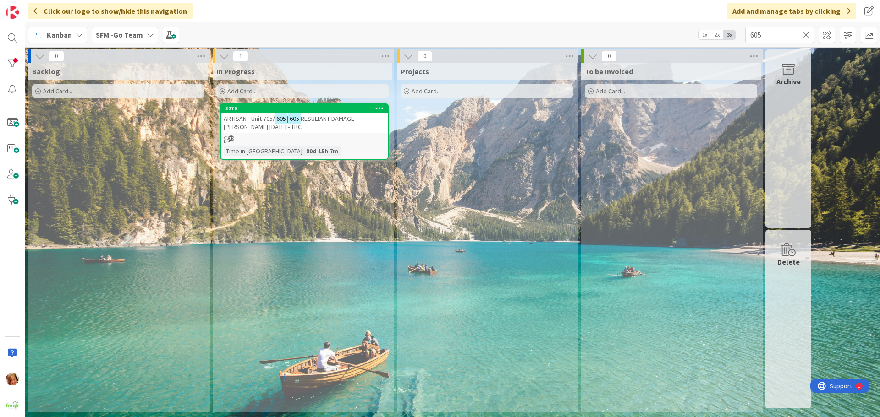
click at [806, 34] on icon at bounding box center [806, 35] width 6 height 8
